Goal: Task Accomplishment & Management: Use online tool/utility

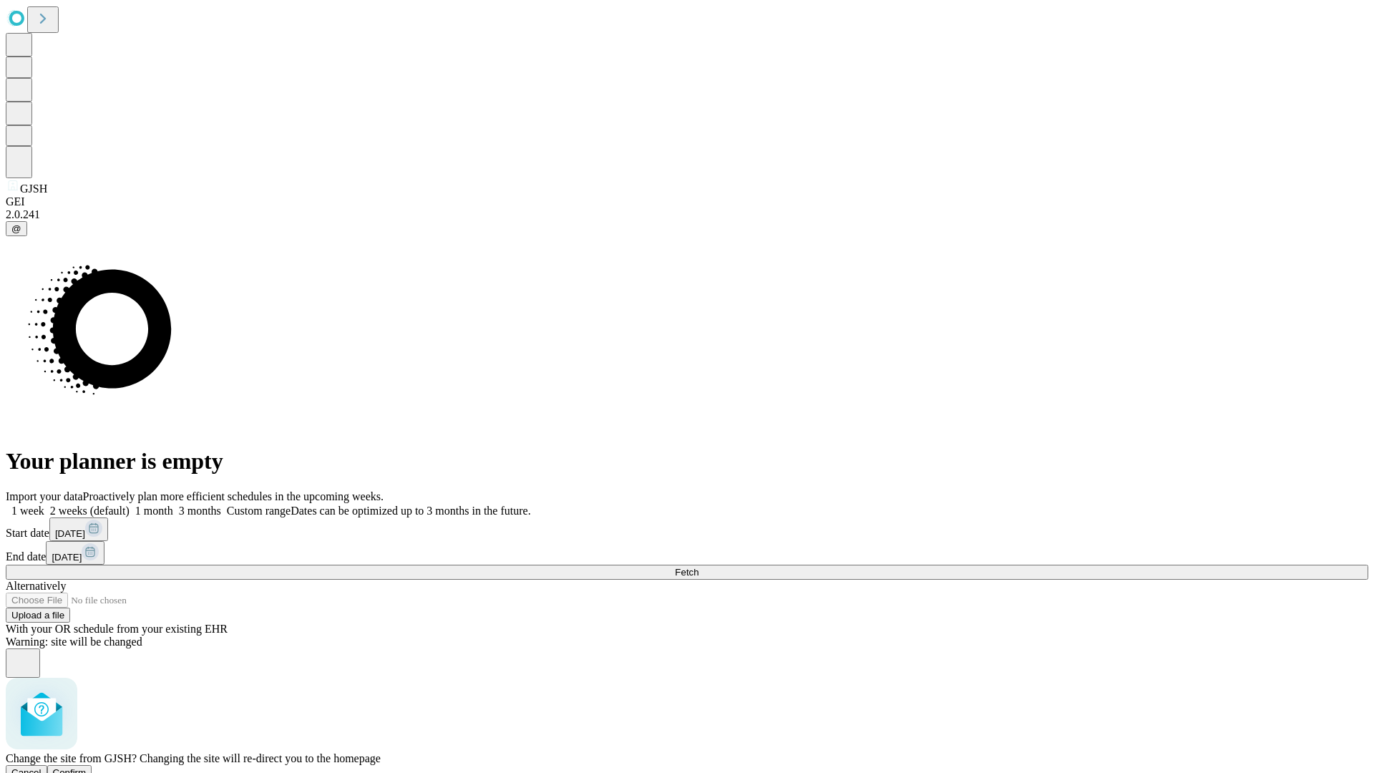
click at [87, 767] on span "Confirm" at bounding box center [70, 772] width 34 height 11
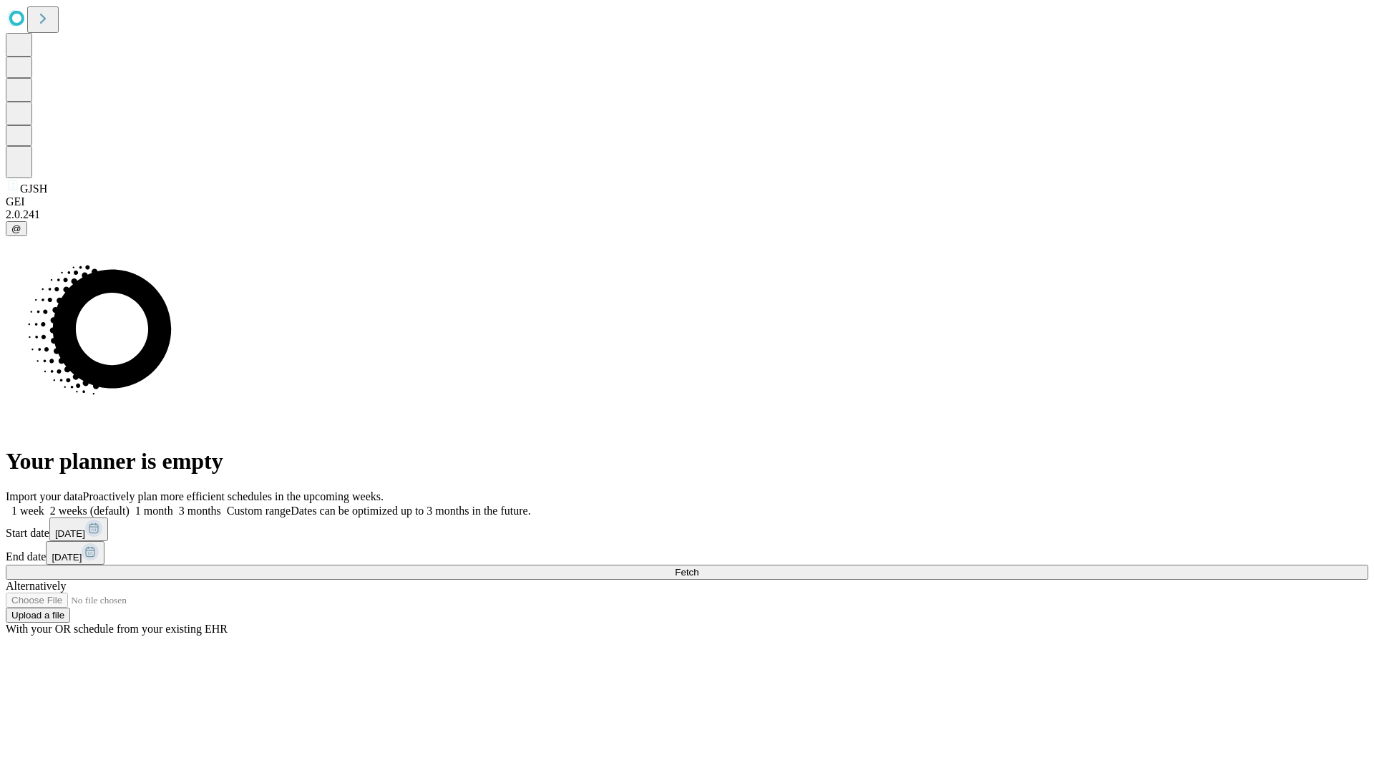
click at [44, 504] on label "1 week" at bounding box center [25, 510] width 39 height 12
click at [698, 567] on span "Fetch" at bounding box center [687, 572] width 24 height 11
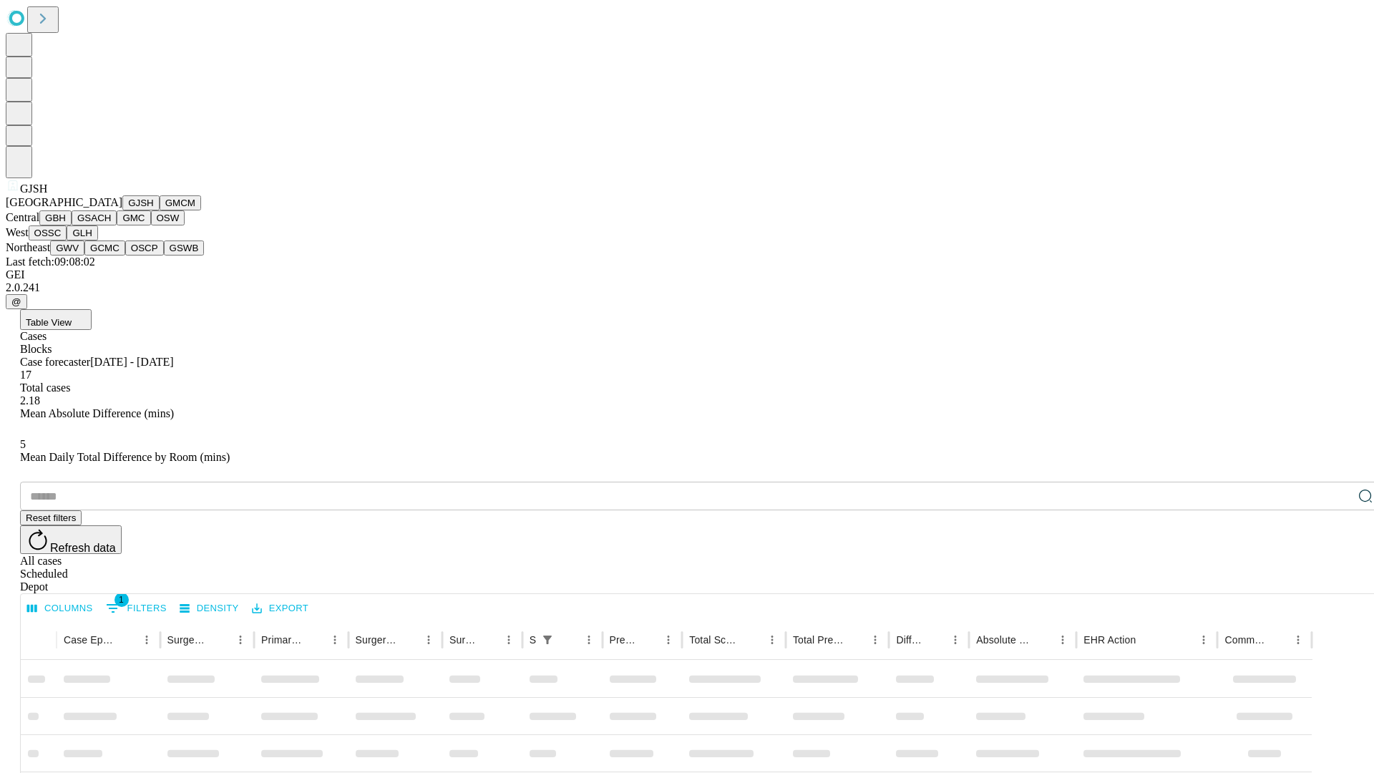
click at [160, 210] on button "GMCM" at bounding box center [180, 202] width 41 height 15
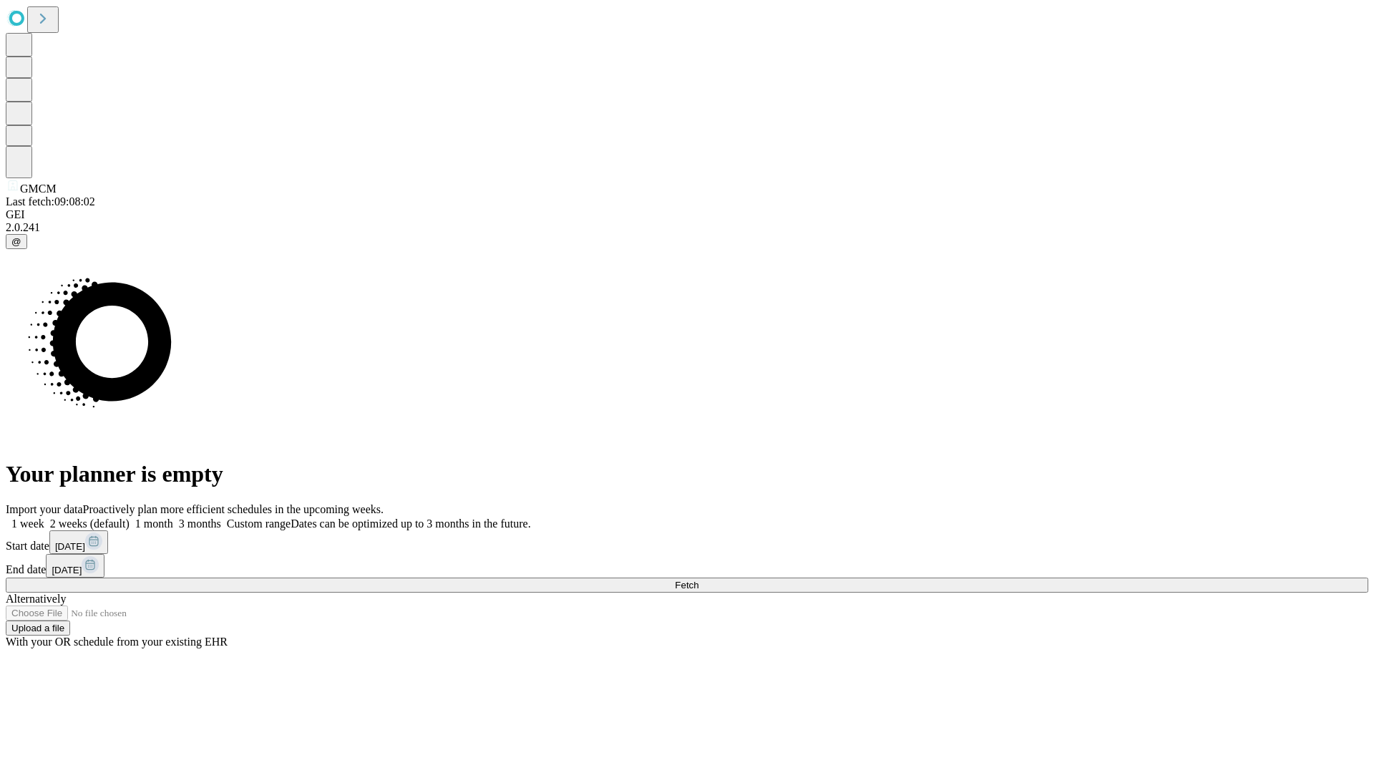
click at [44, 517] on label "1 week" at bounding box center [25, 523] width 39 height 12
click at [698, 579] on span "Fetch" at bounding box center [687, 584] width 24 height 11
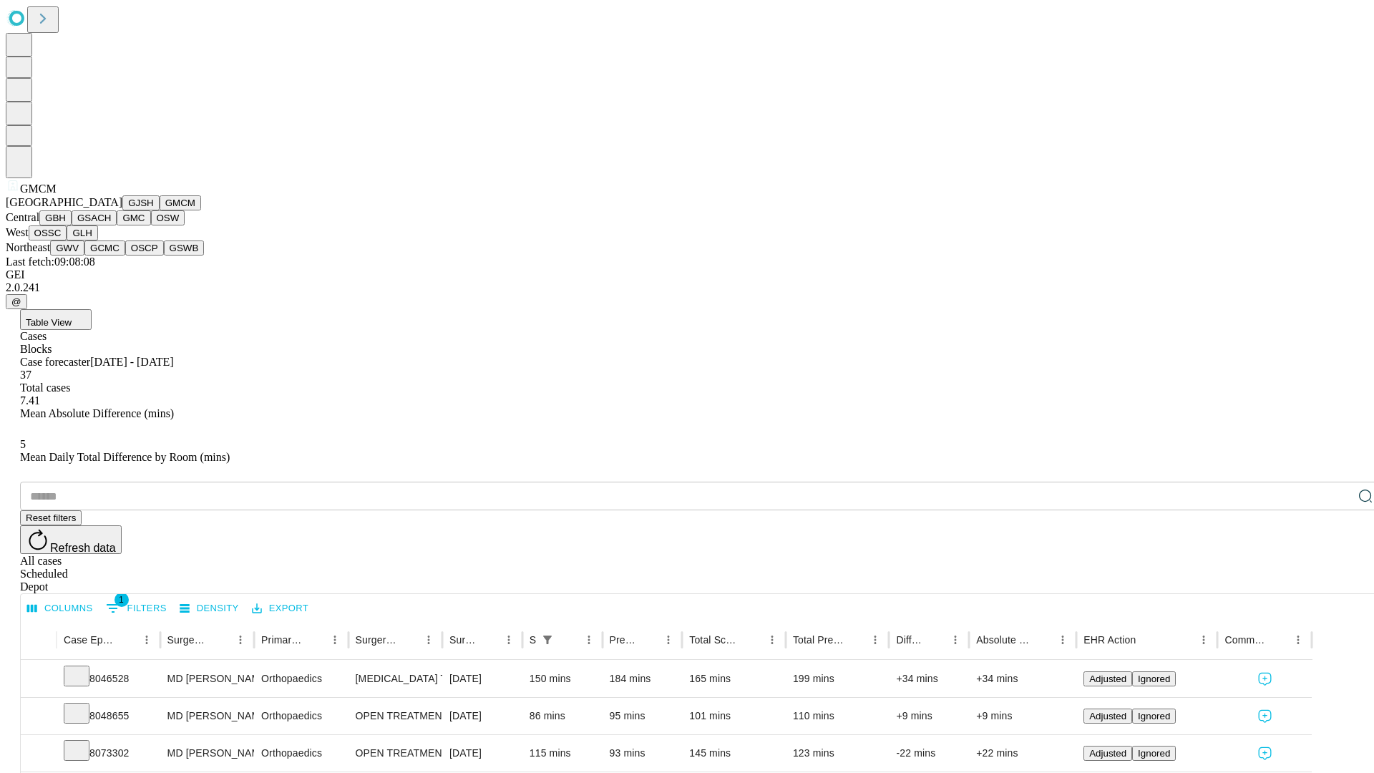
click at [72, 225] on button "GBH" at bounding box center [55, 217] width 32 height 15
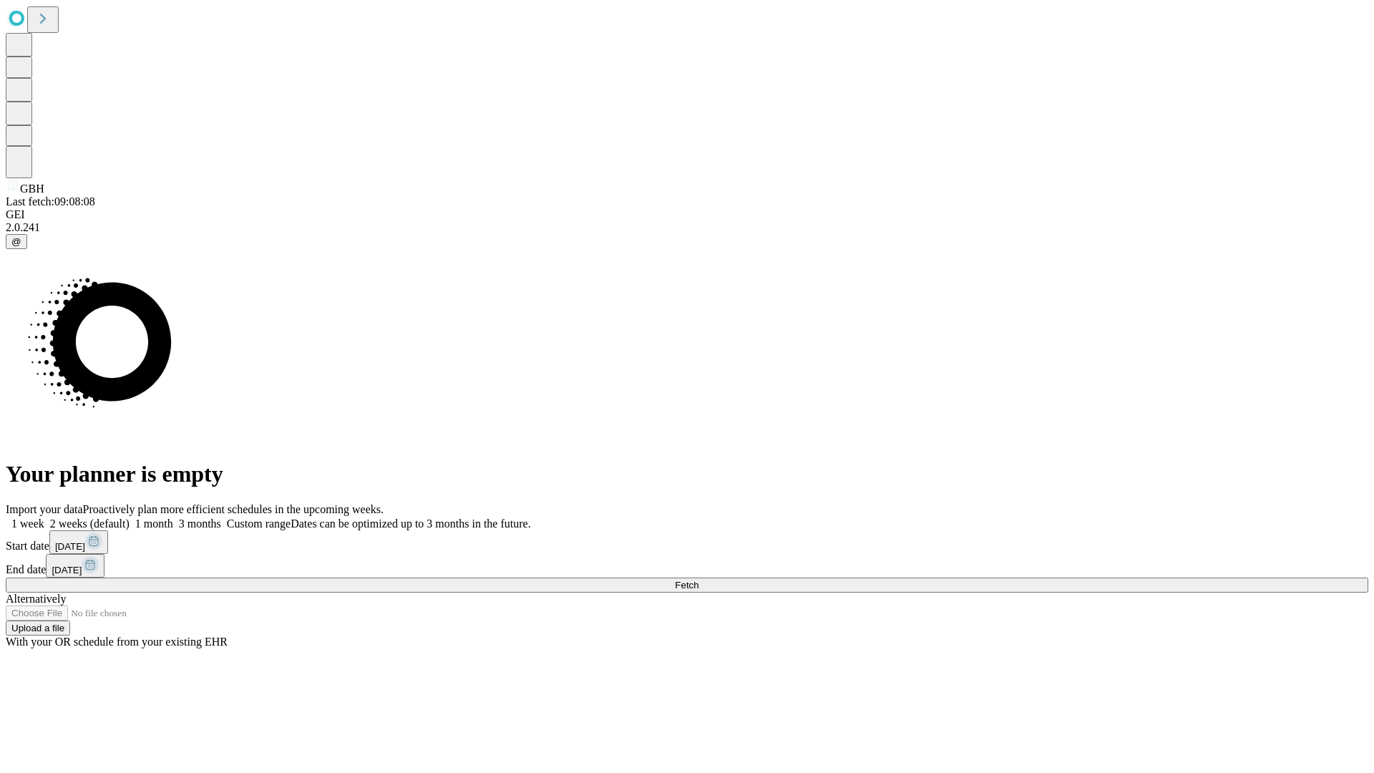
click at [44, 517] on label "1 week" at bounding box center [25, 523] width 39 height 12
click at [698, 579] on span "Fetch" at bounding box center [687, 584] width 24 height 11
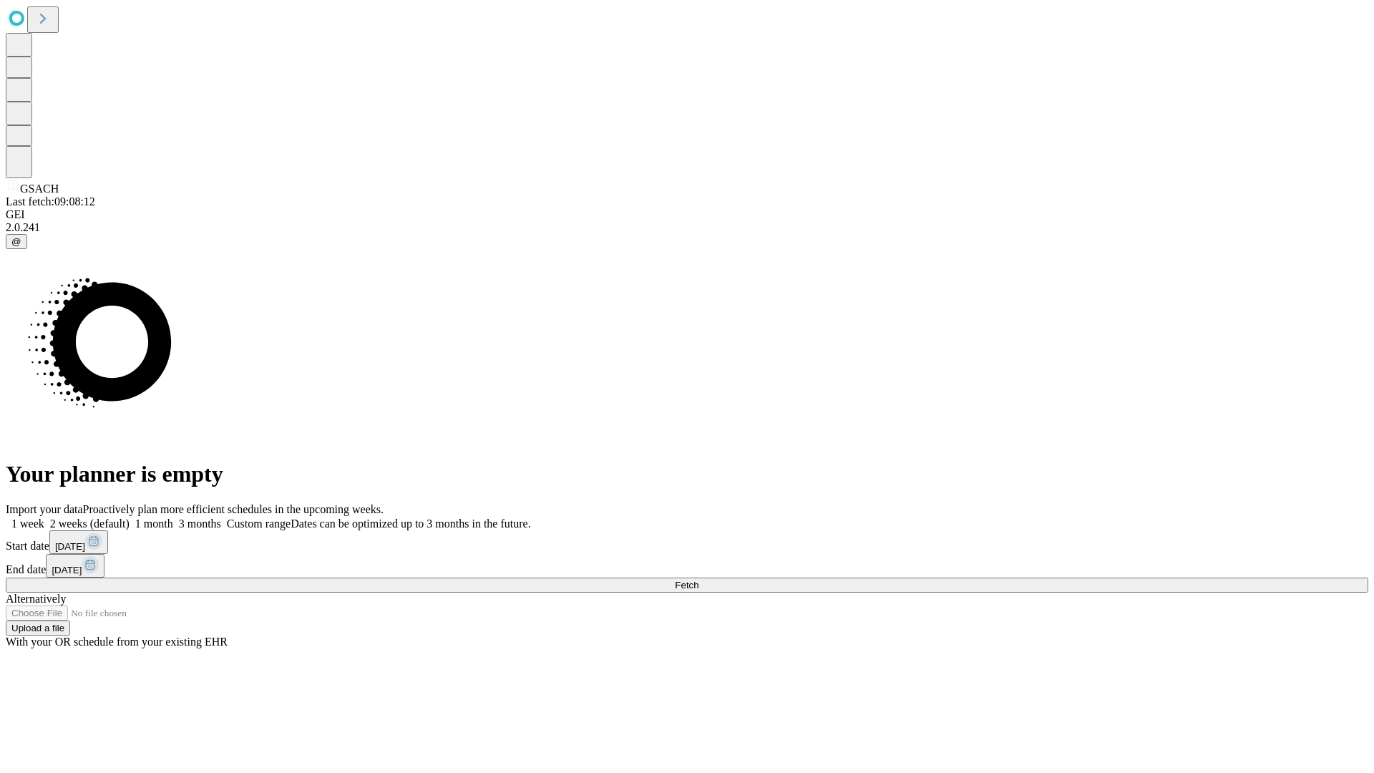
click at [44, 517] on label "1 week" at bounding box center [25, 523] width 39 height 12
click at [698, 579] on span "Fetch" at bounding box center [687, 584] width 24 height 11
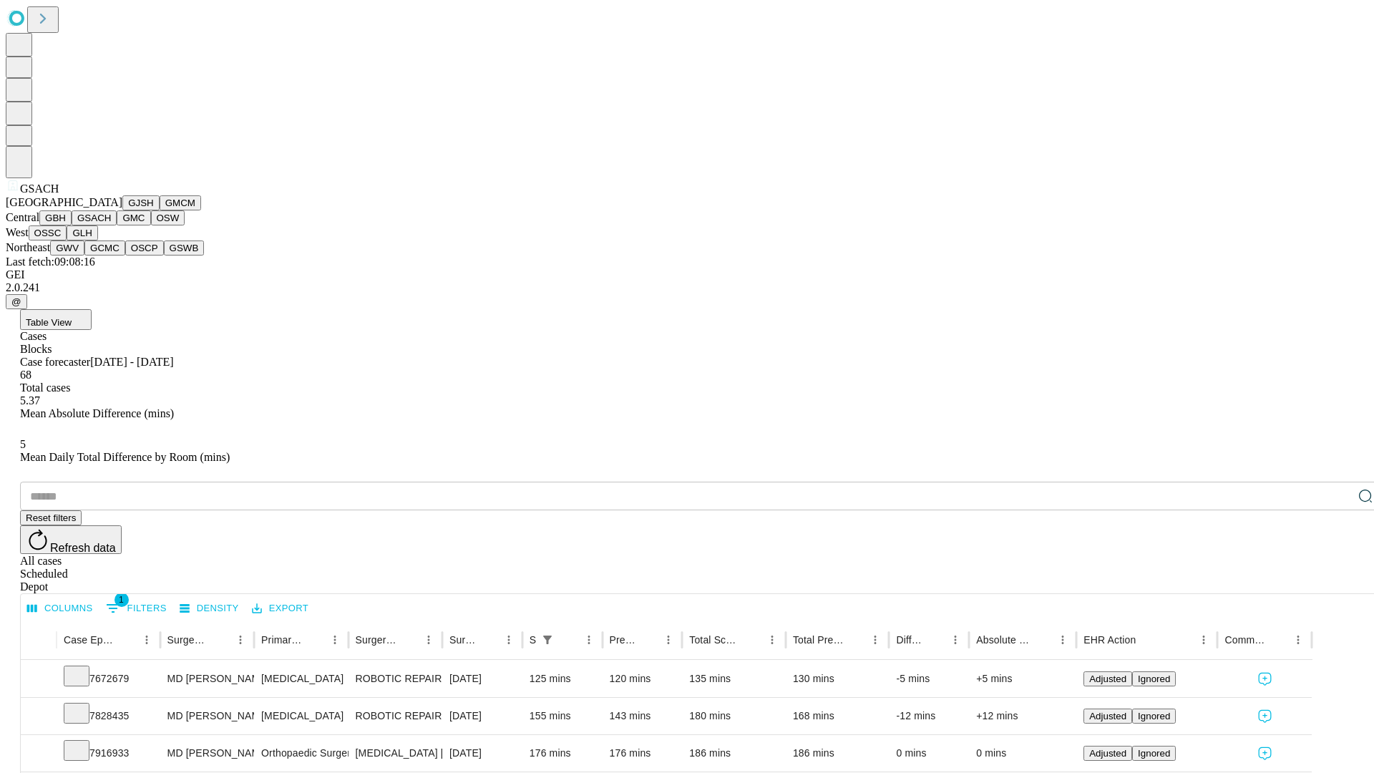
click at [117, 225] on button "GMC" at bounding box center [134, 217] width 34 height 15
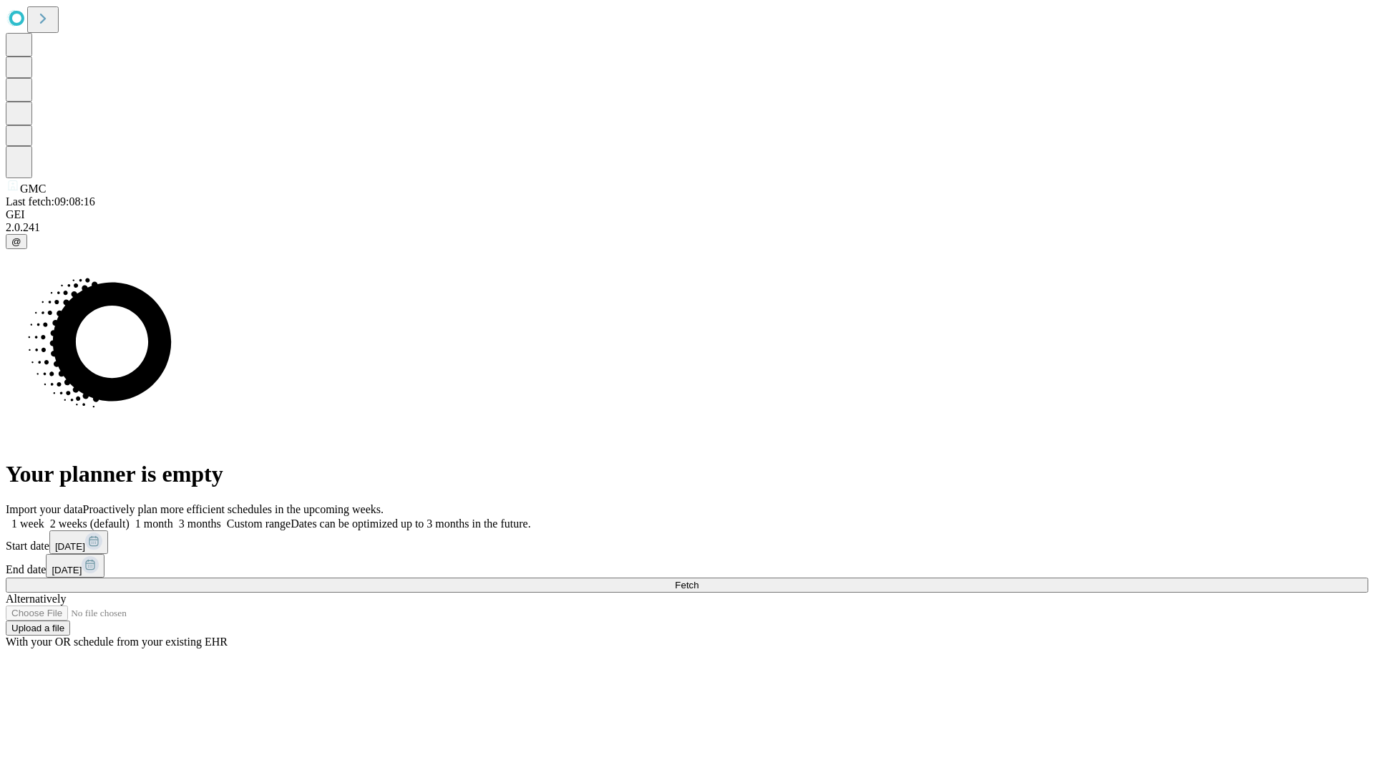
click at [44, 517] on label "1 week" at bounding box center [25, 523] width 39 height 12
click at [698, 579] on span "Fetch" at bounding box center [687, 584] width 24 height 11
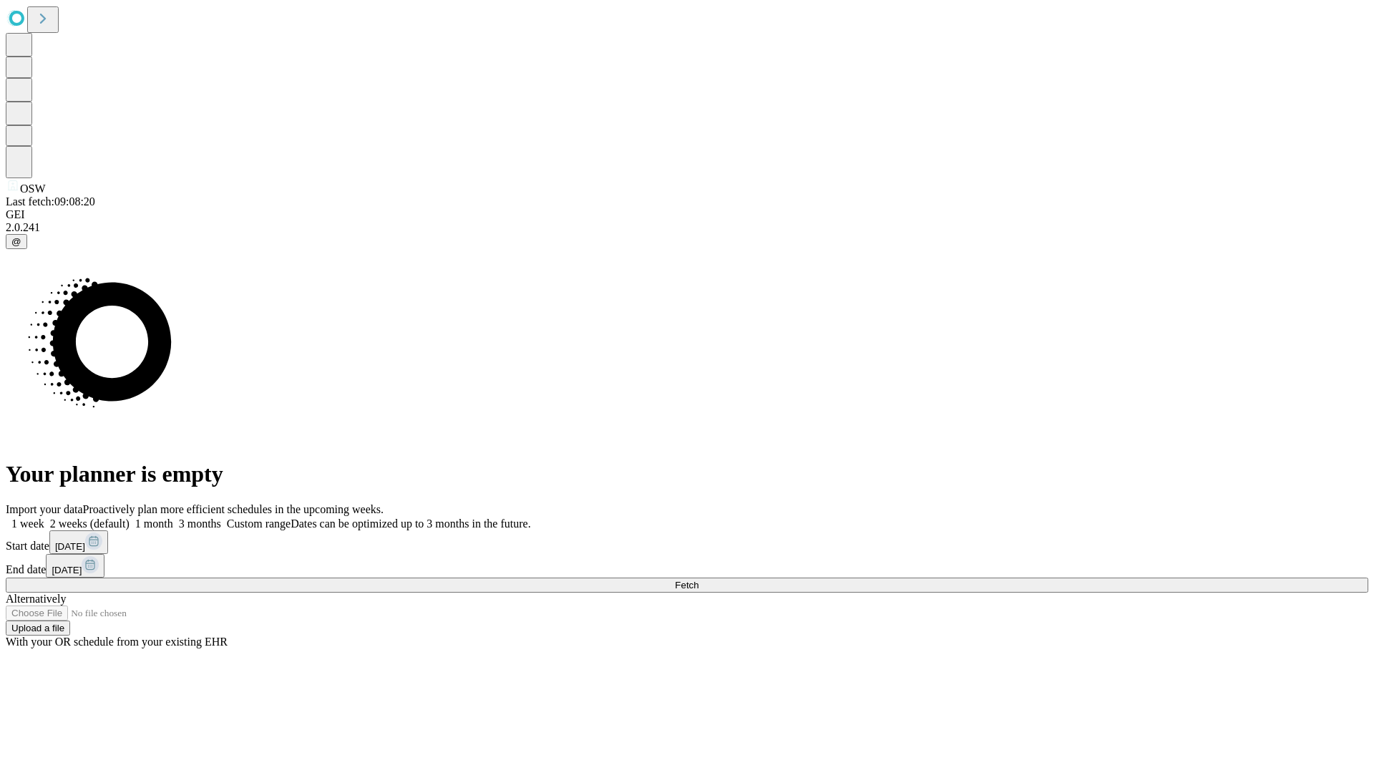
click at [44, 517] on label "1 week" at bounding box center [25, 523] width 39 height 12
click at [698, 579] on span "Fetch" at bounding box center [687, 584] width 24 height 11
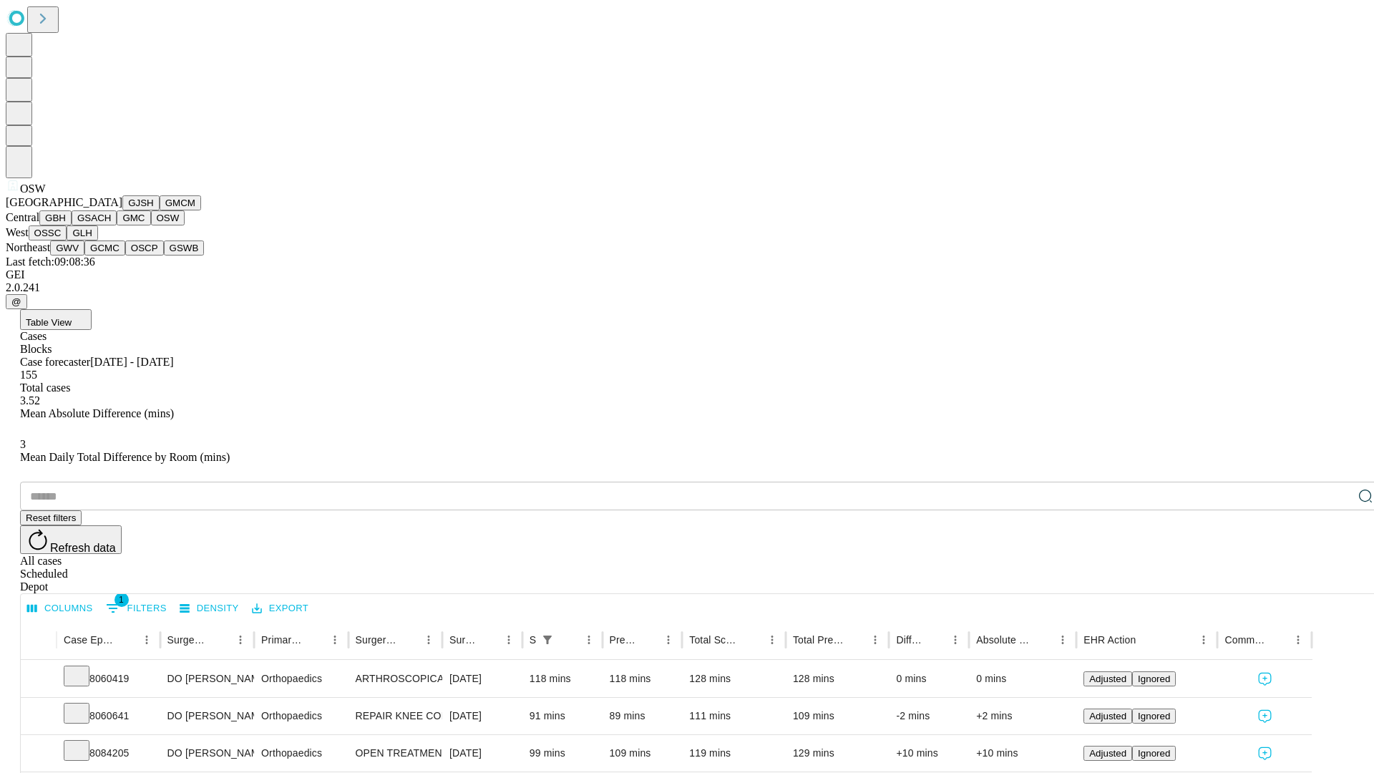
click at [67, 240] on button "OSSC" at bounding box center [48, 232] width 39 height 15
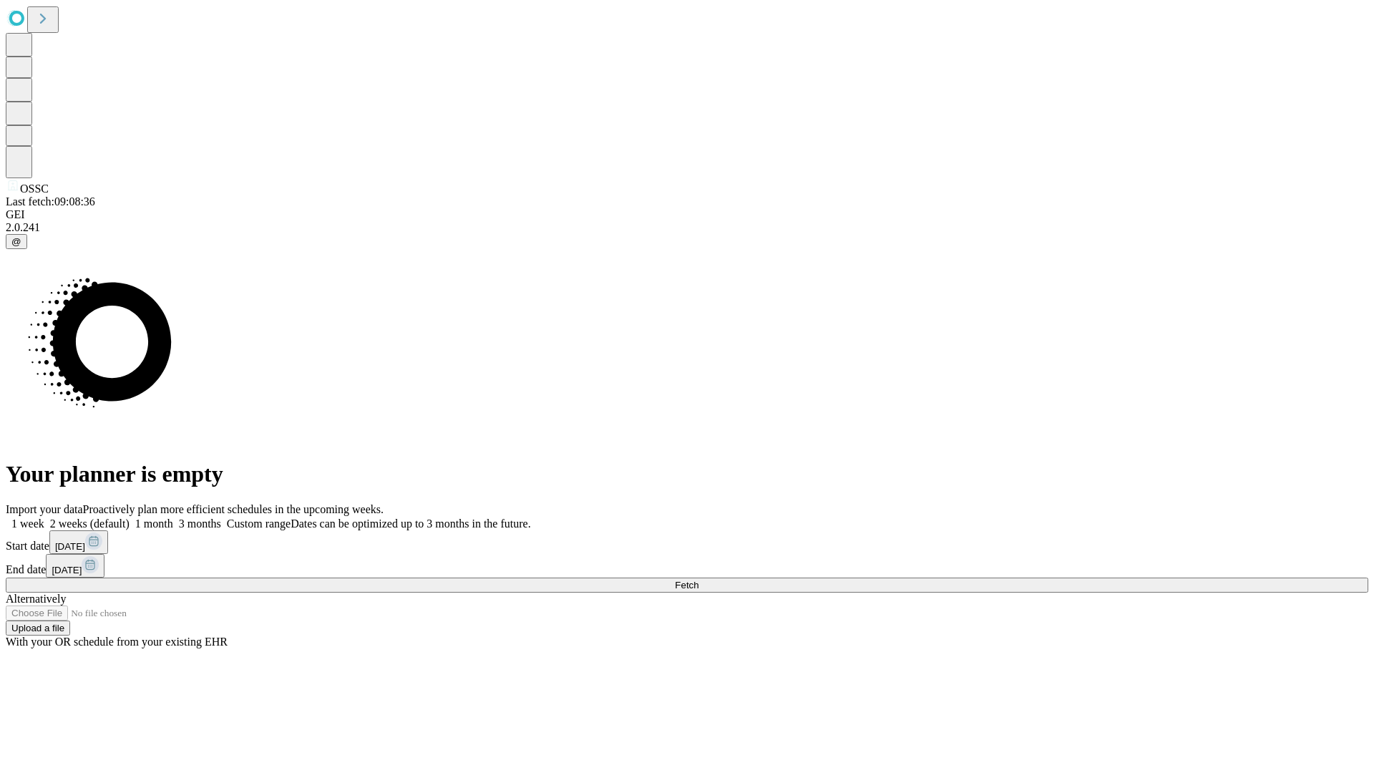
click at [44, 517] on label "1 week" at bounding box center [25, 523] width 39 height 12
click at [698, 579] on span "Fetch" at bounding box center [687, 584] width 24 height 11
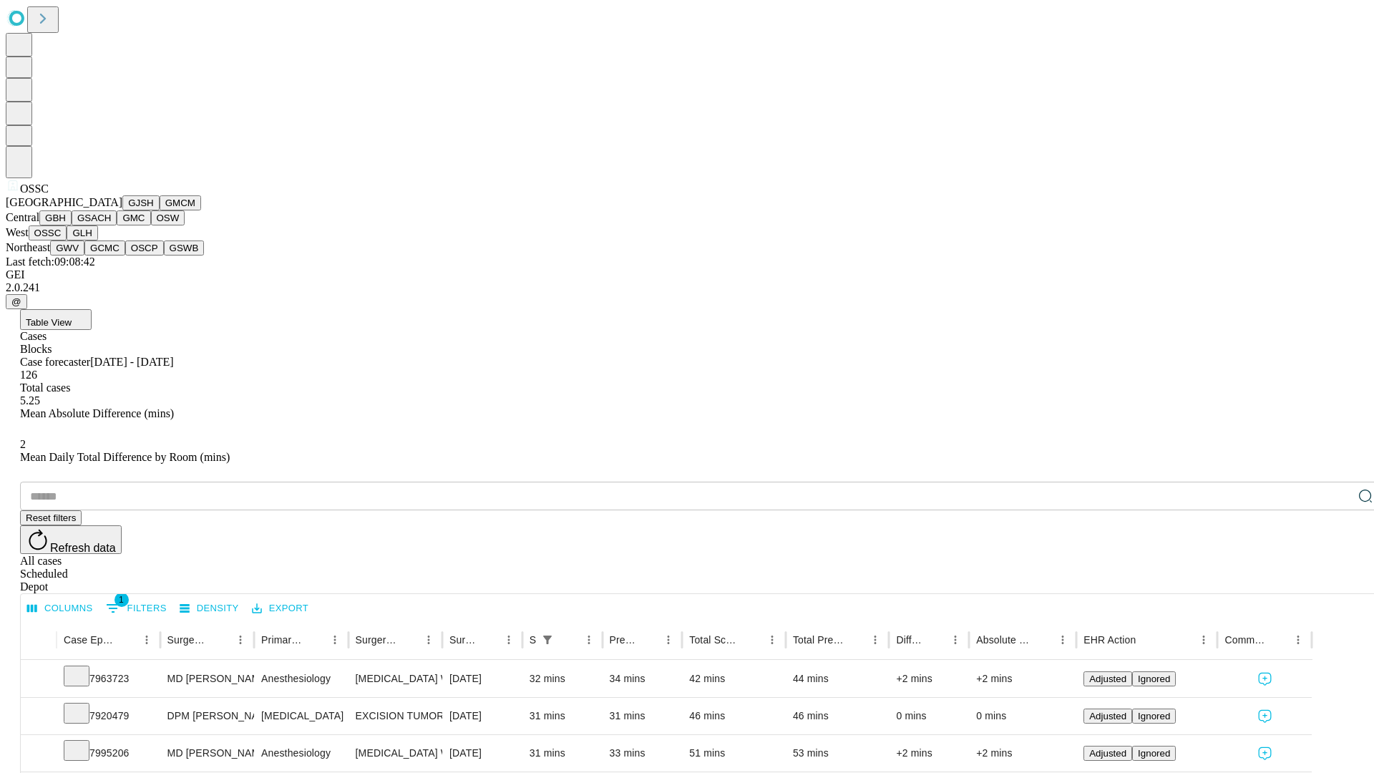
click at [97, 240] on button "GLH" at bounding box center [82, 232] width 31 height 15
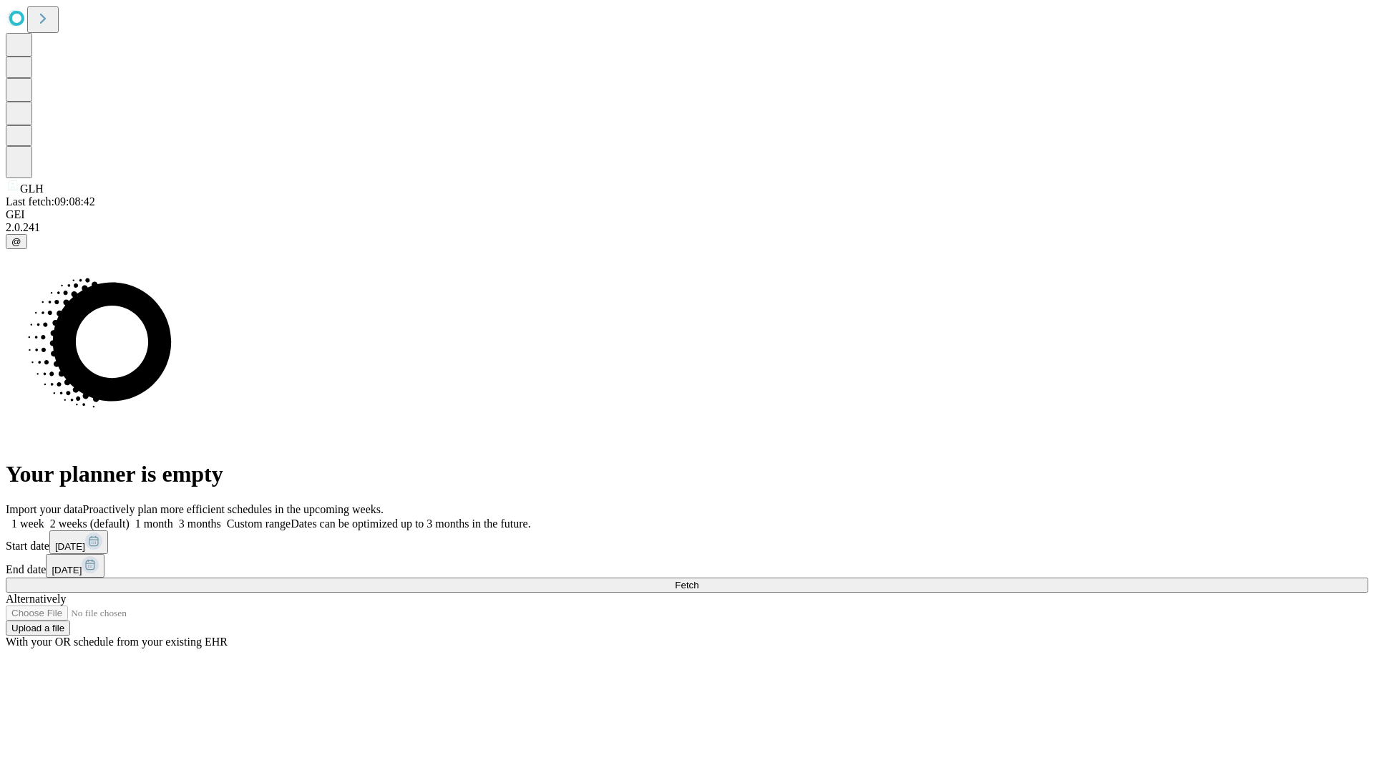
click at [44, 517] on label "1 week" at bounding box center [25, 523] width 39 height 12
click at [698, 579] on span "Fetch" at bounding box center [687, 584] width 24 height 11
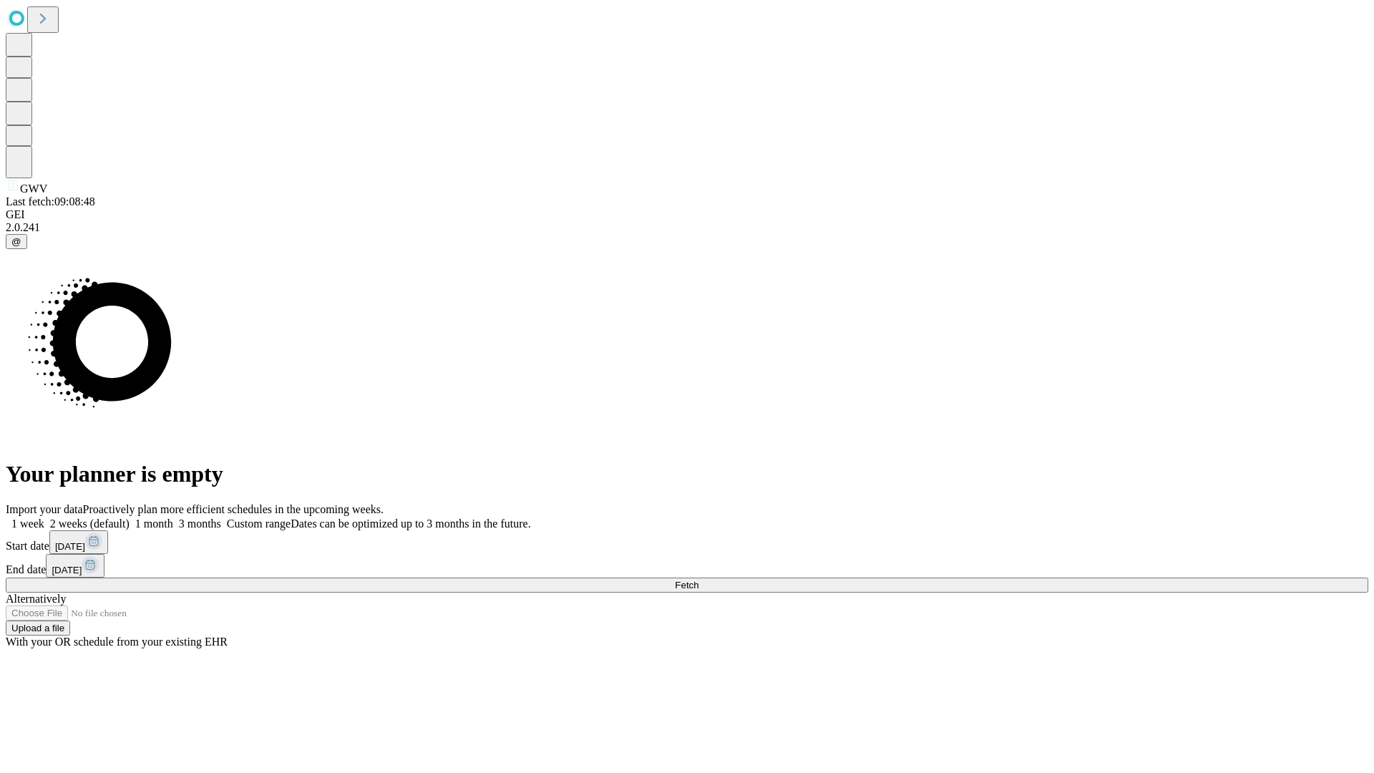
click at [44, 517] on label "1 week" at bounding box center [25, 523] width 39 height 12
click at [698, 579] on span "Fetch" at bounding box center [687, 584] width 24 height 11
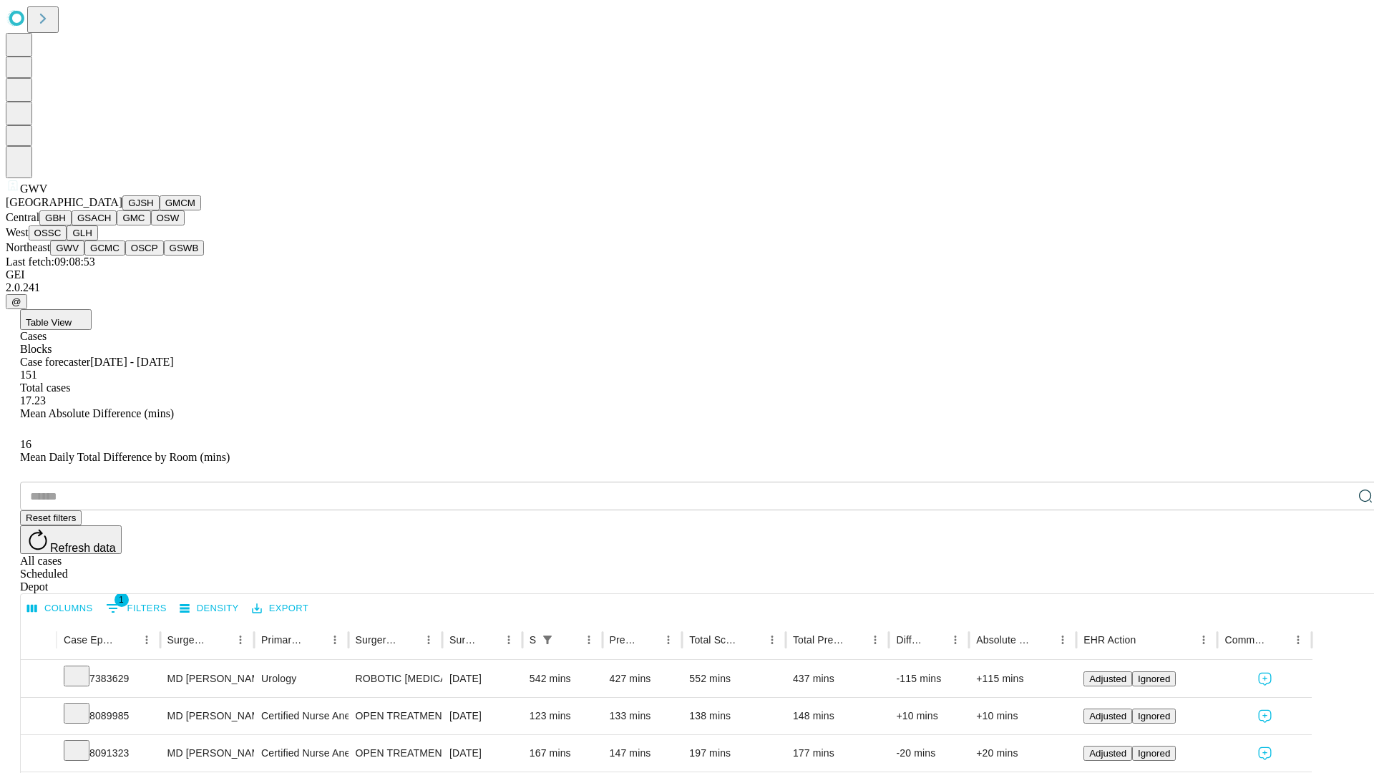
click at [111, 255] on button "GCMC" at bounding box center [104, 247] width 41 height 15
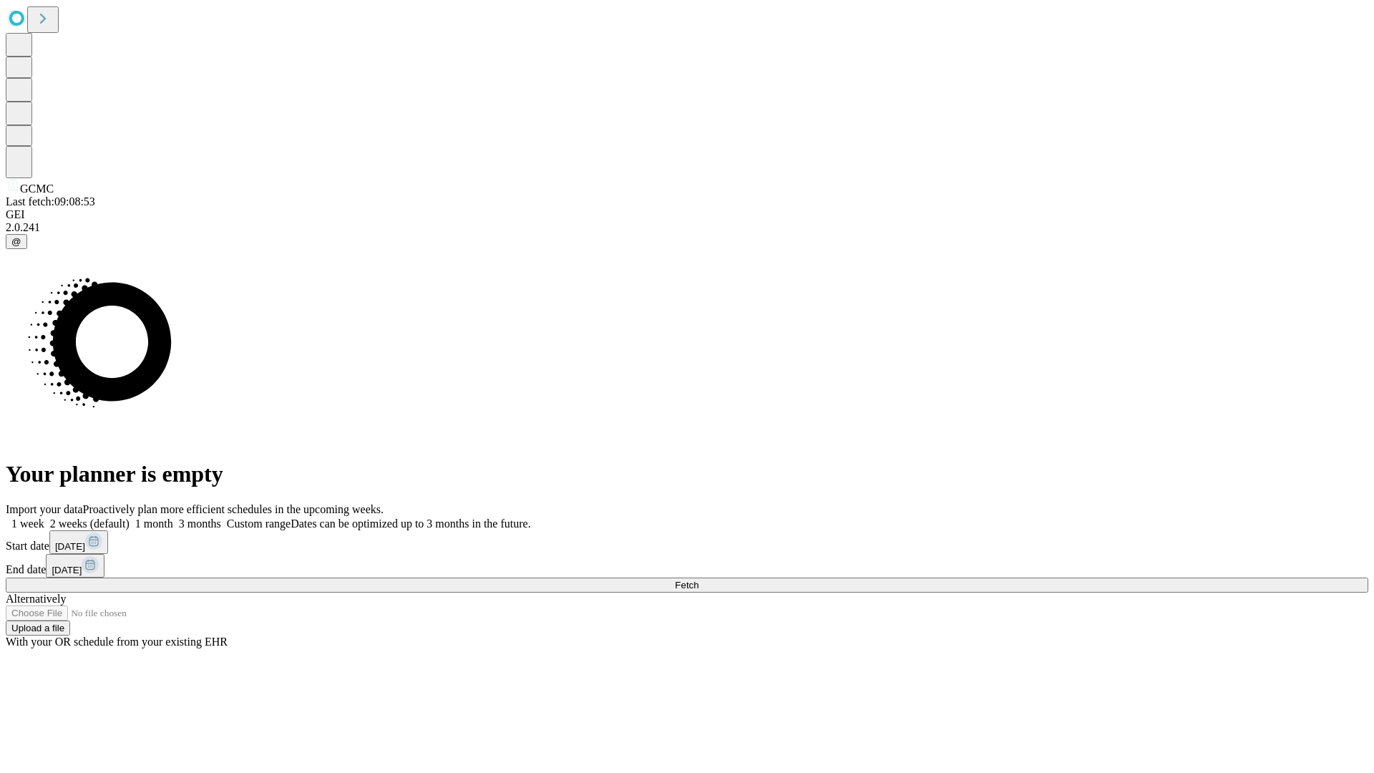
click at [44, 517] on label "1 week" at bounding box center [25, 523] width 39 height 12
click at [698, 579] on span "Fetch" at bounding box center [687, 584] width 24 height 11
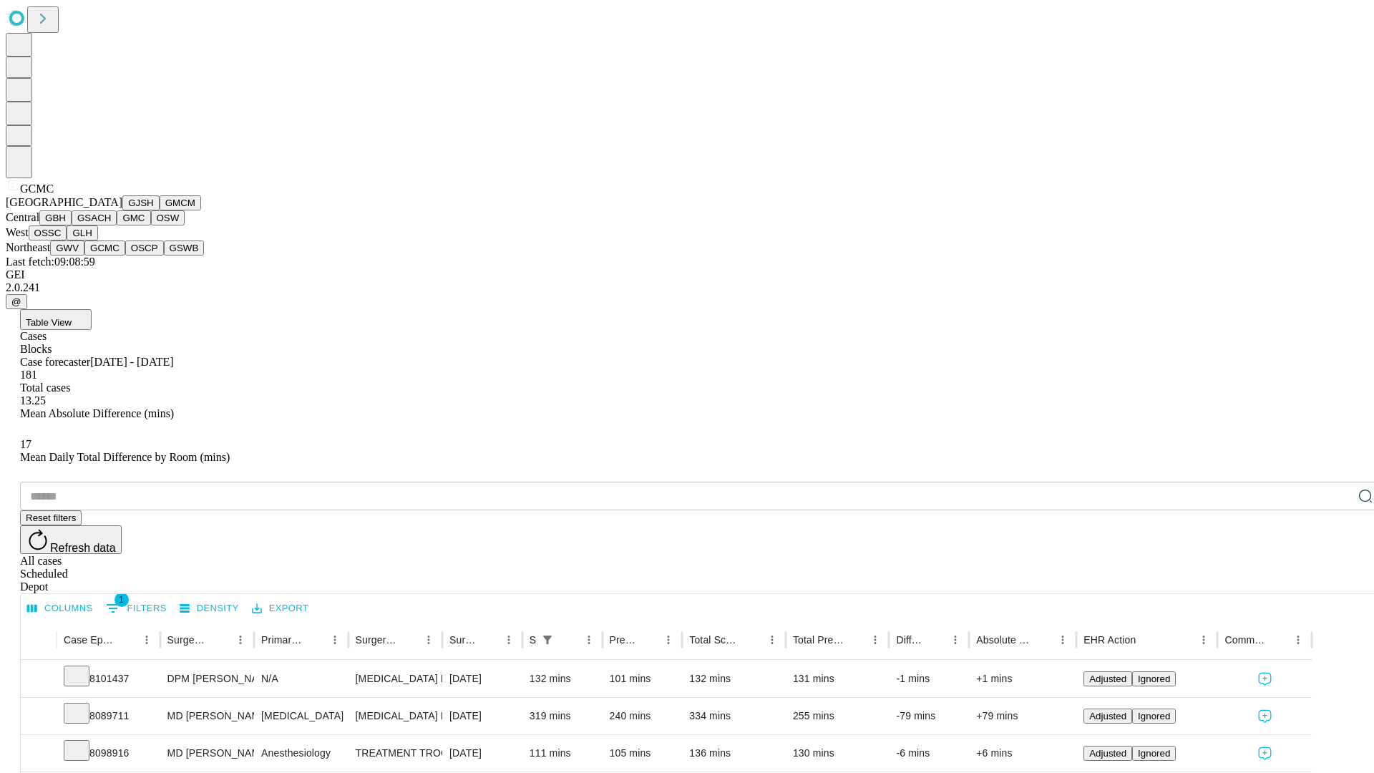
click at [125, 255] on button "OSCP" at bounding box center [144, 247] width 39 height 15
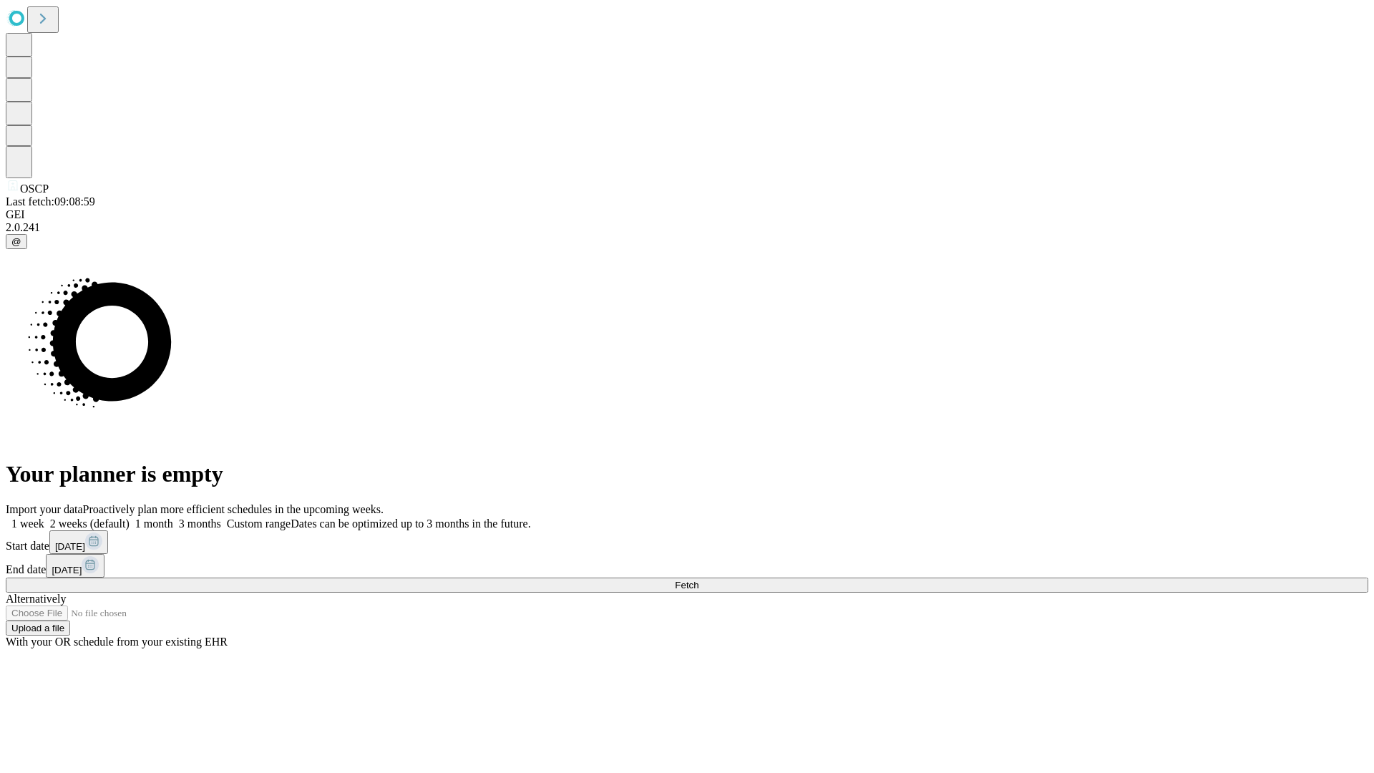
click at [44, 517] on label "1 week" at bounding box center [25, 523] width 39 height 12
click at [698, 579] on span "Fetch" at bounding box center [687, 584] width 24 height 11
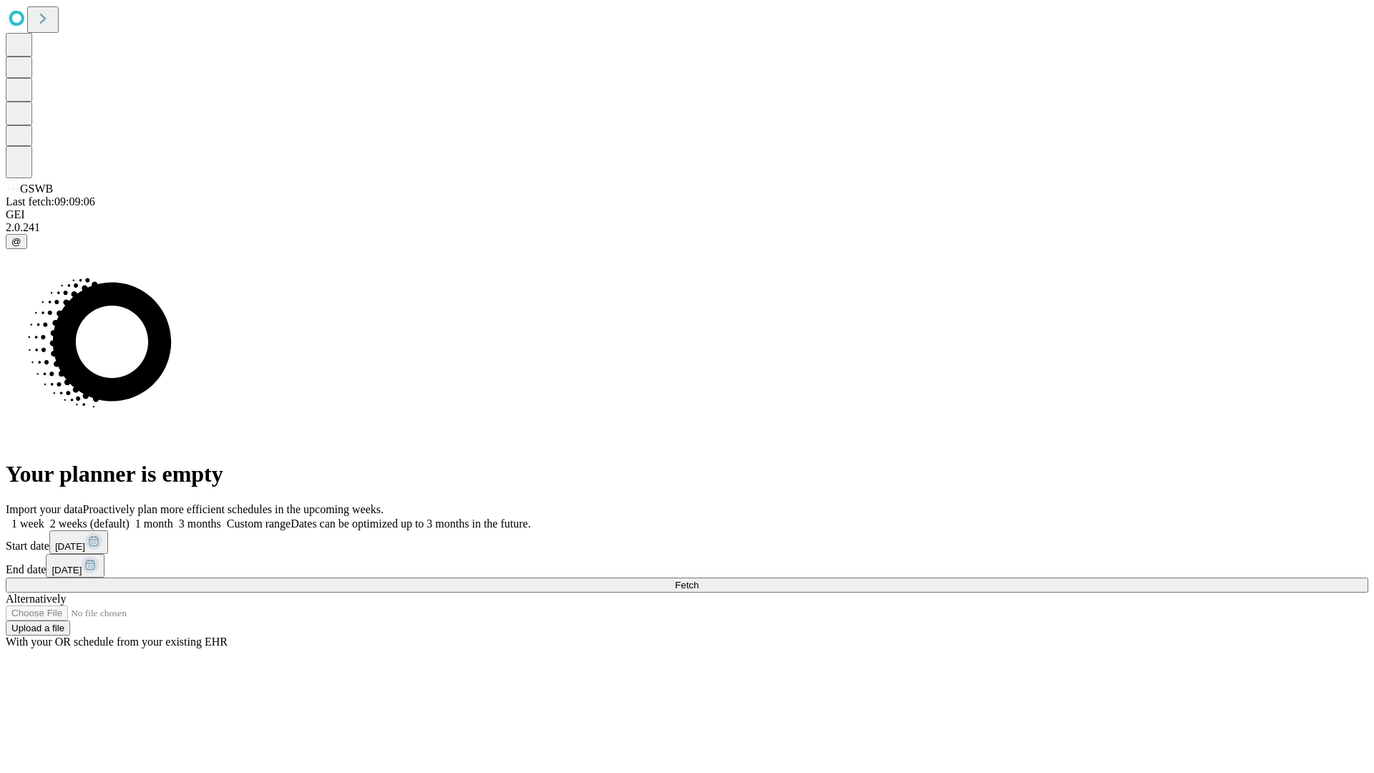
click at [698, 579] on span "Fetch" at bounding box center [687, 584] width 24 height 11
